Goal: Task Accomplishment & Management: Manage account settings

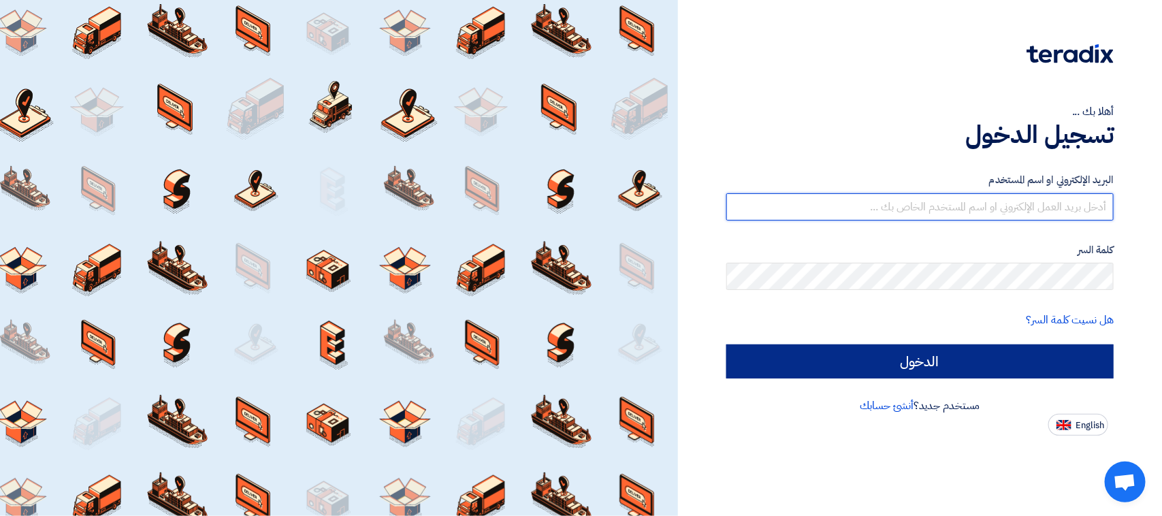
type input "[EMAIL_ADDRESS][DOMAIN_NAME]"
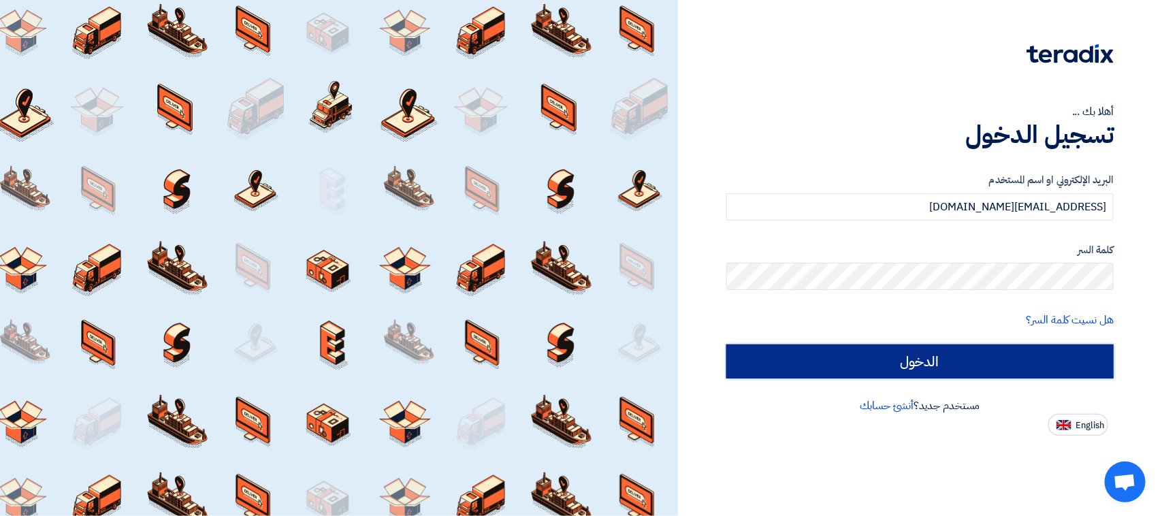
click at [909, 354] on input "الدخول" at bounding box center [919, 361] width 387 height 34
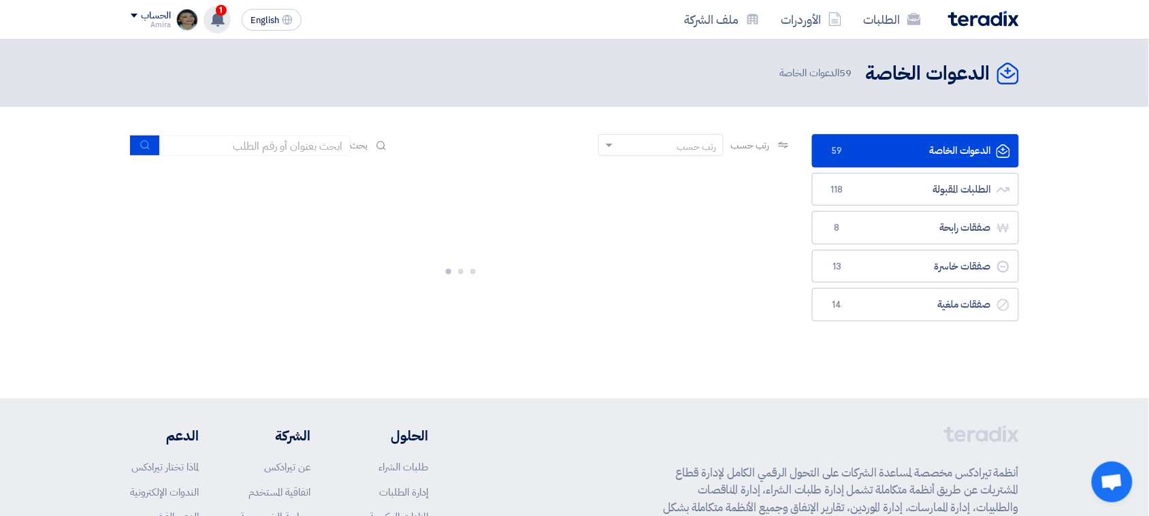
click at [215, 22] on use at bounding box center [218, 19] width 14 height 15
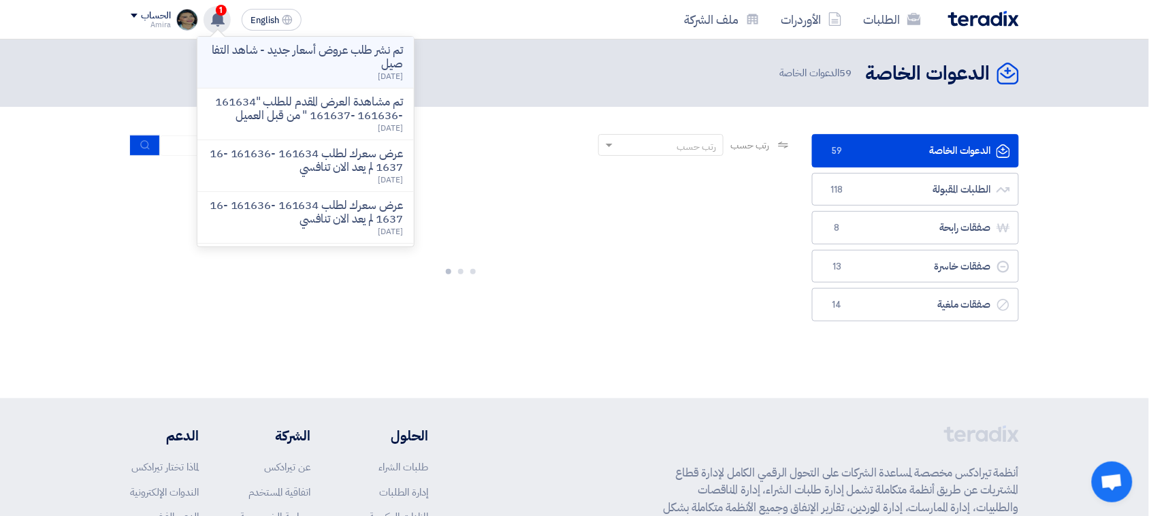
click at [378, 73] on span "[DATE]" at bounding box center [390, 76] width 25 height 12
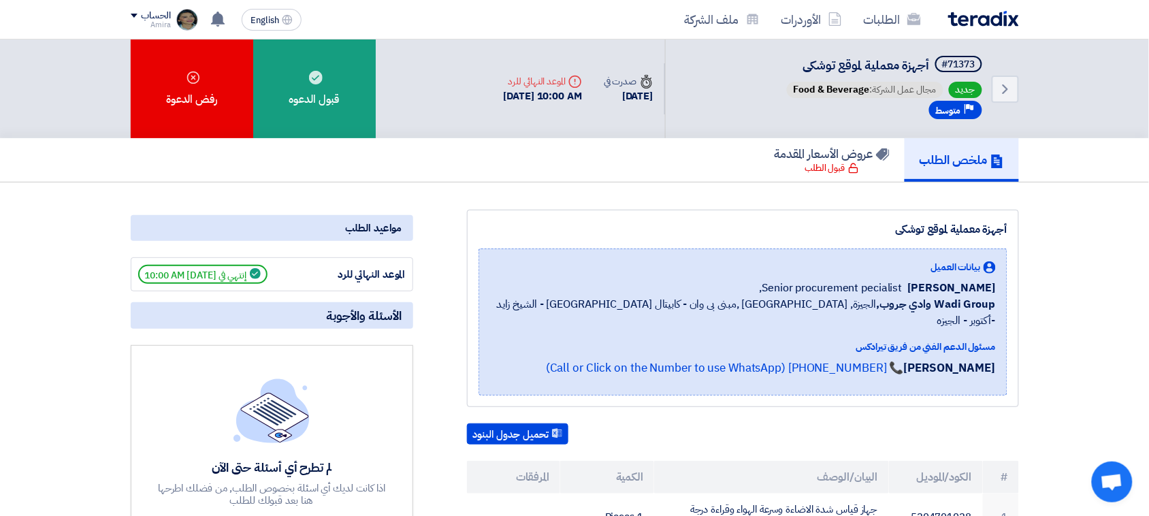
click at [984, 17] on img at bounding box center [983, 19] width 71 height 16
